Goal: Task Accomplishment & Management: Manage account settings

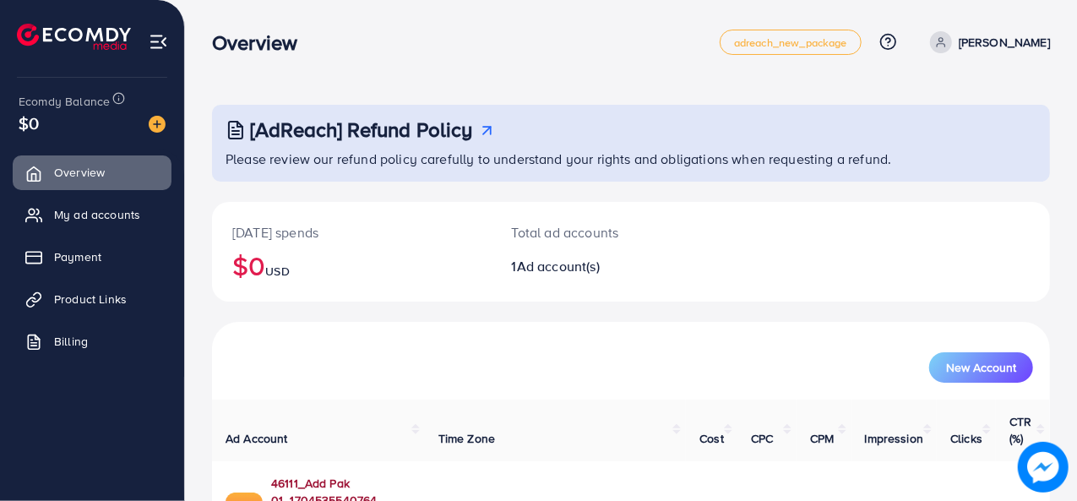
click at [286, 475] on link "46111_Add Pak 01_1704535540764" at bounding box center [341, 492] width 140 height 35
click at [54, 295] on link "Product Links" at bounding box center [92, 299] width 159 height 34
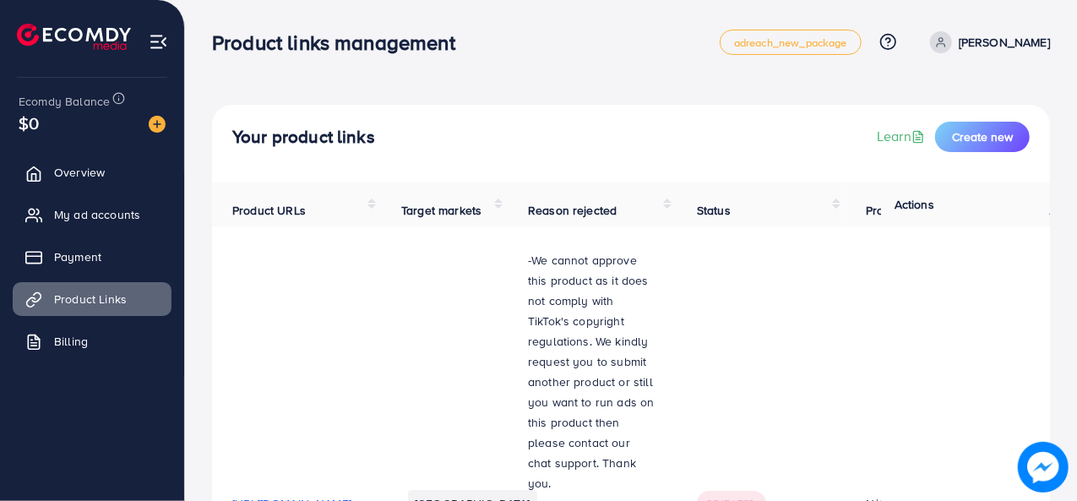
scroll to position [438, 0]
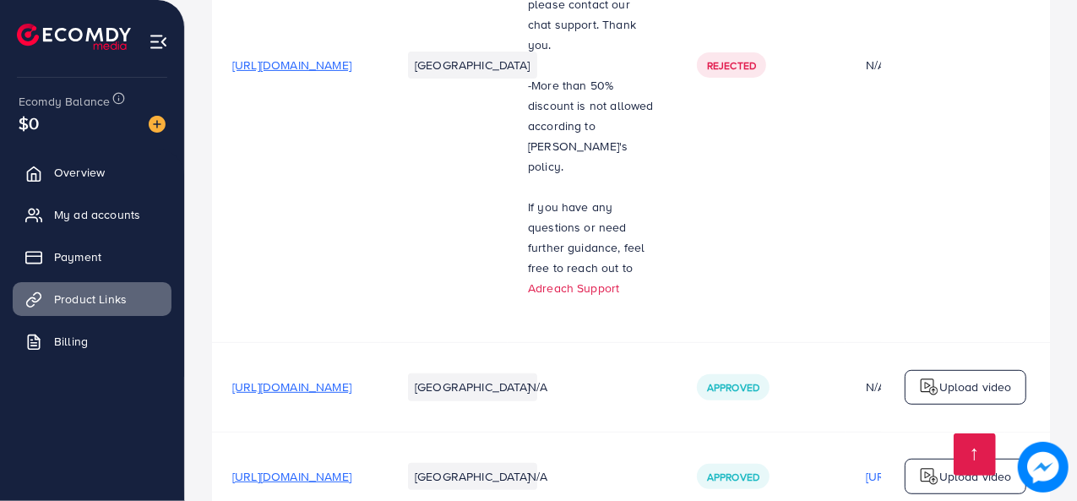
click at [351, 468] on span "https://www.merchely.store/products/mini-bifold-wallets" at bounding box center [291, 476] width 119 height 17
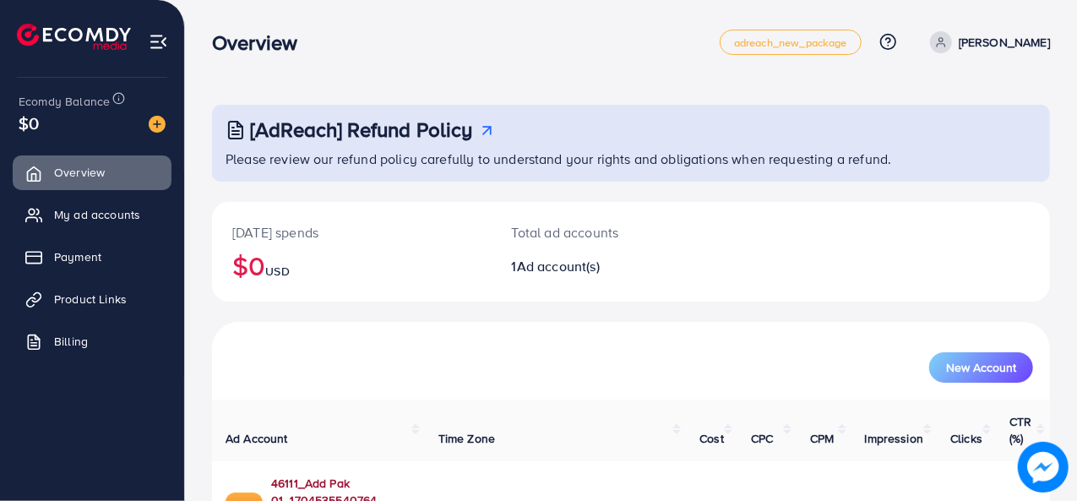
click at [338, 475] on link "46111_Add Pak 01_1704535540764" at bounding box center [341, 492] width 140 height 35
click at [163, 125] on img at bounding box center [157, 124] width 17 height 17
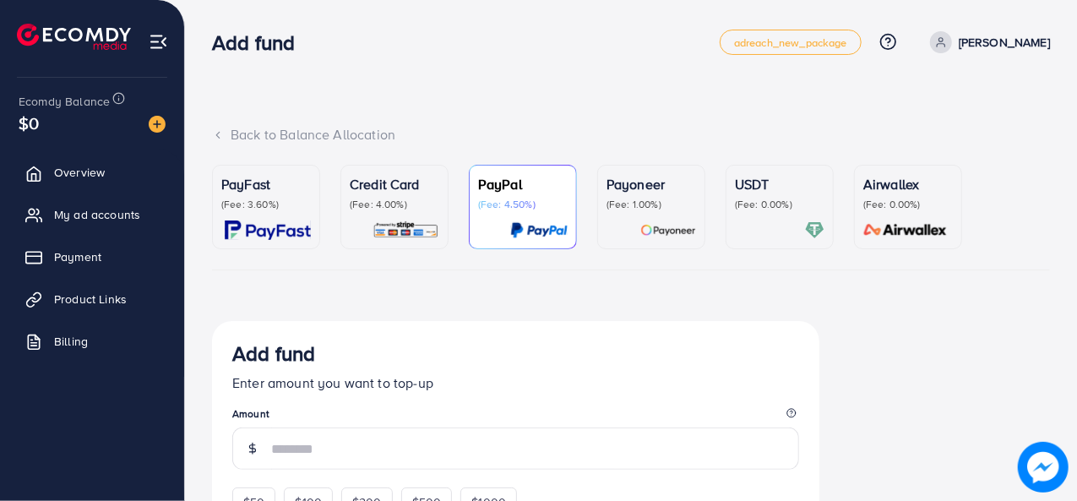
click at [383, 210] on p "(Fee: 4.00%)" at bounding box center [395, 205] width 90 height 14
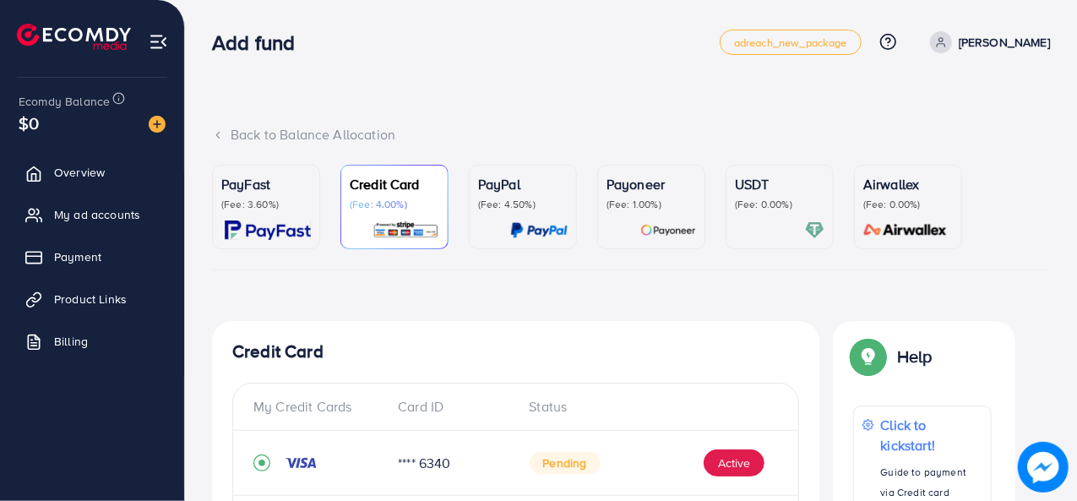
scroll to position [307, 0]
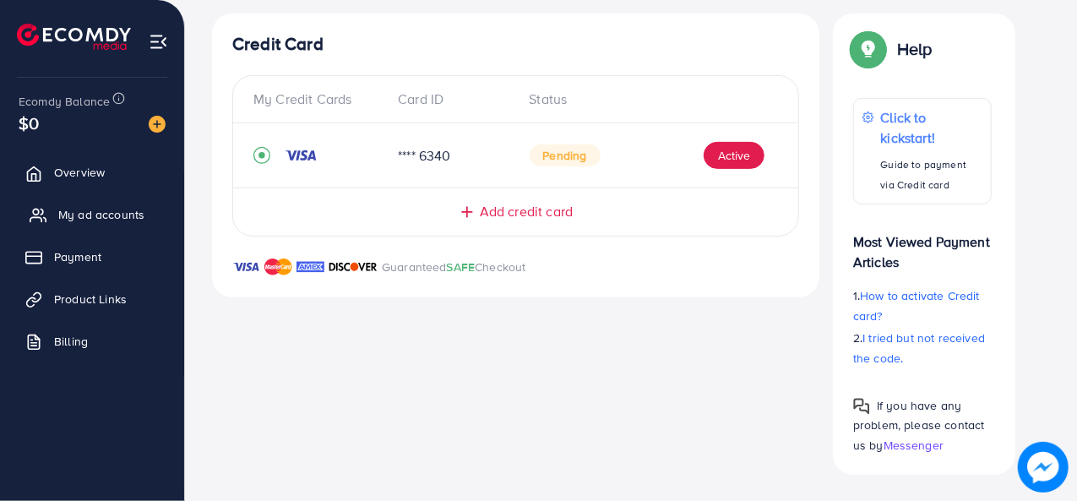
click at [81, 204] on link "My ad accounts" at bounding box center [92, 215] width 159 height 34
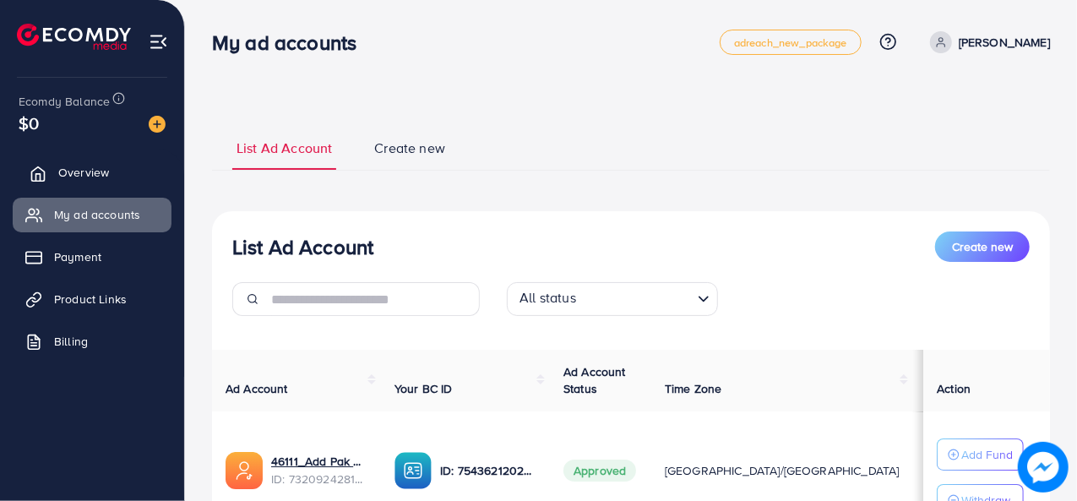
click at [66, 178] on span "Overview" at bounding box center [83, 172] width 51 height 17
